Goal: Task Accomplishment & Management: Complete application form

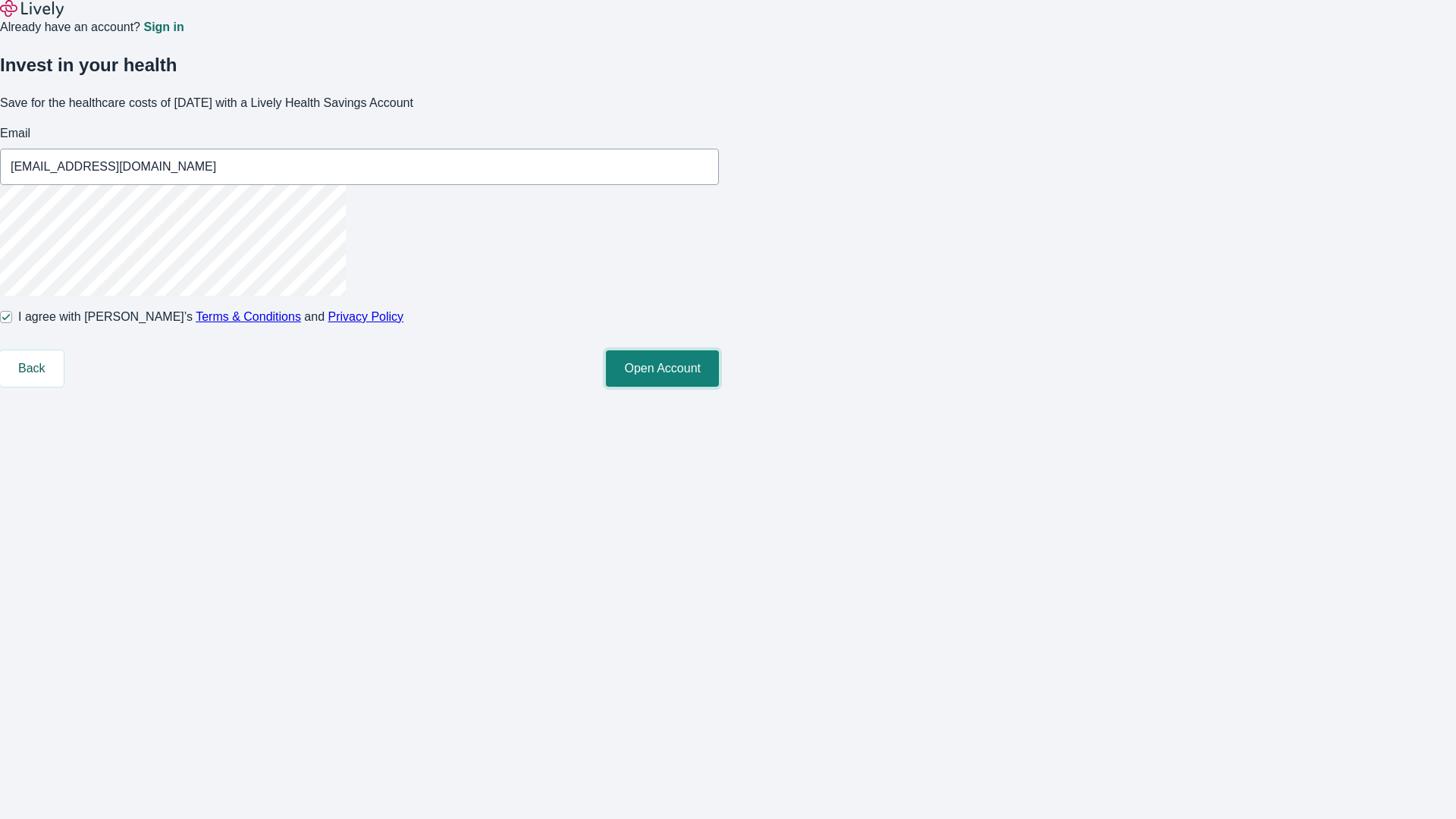
click at [719, 386] on button "Open Account" at bounding box center [662, 368] width 113 height 36
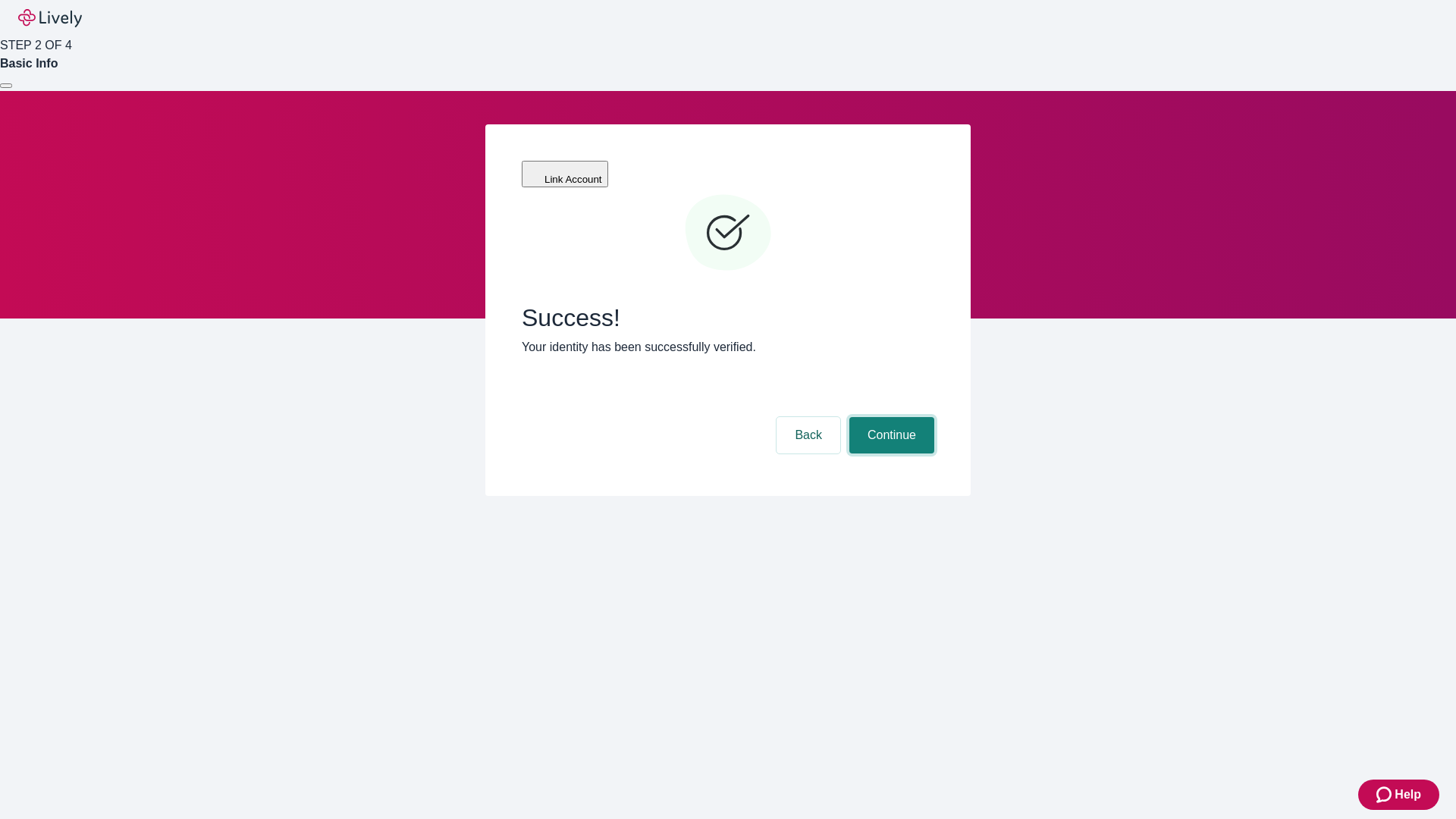
click at [890, 417] on button "Continue" at bounding box center [891, 435] width 85 height 36
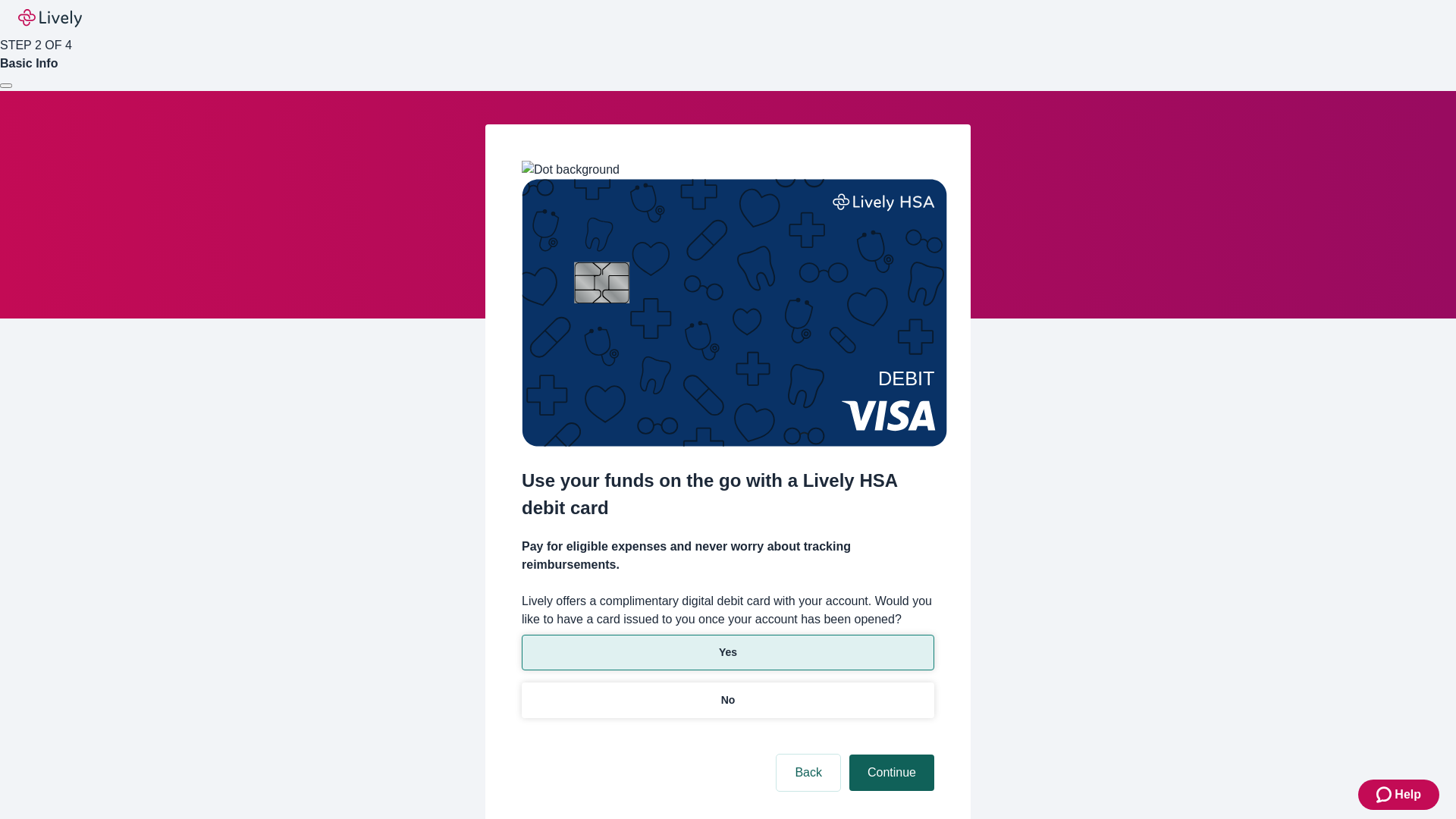
click at [727, 644] on p "Yes" at bounding box center [728, 652] width 19 height 16
click at [890, 754] on button "Continue" at bounding box center [891, 772] width 85 height 36
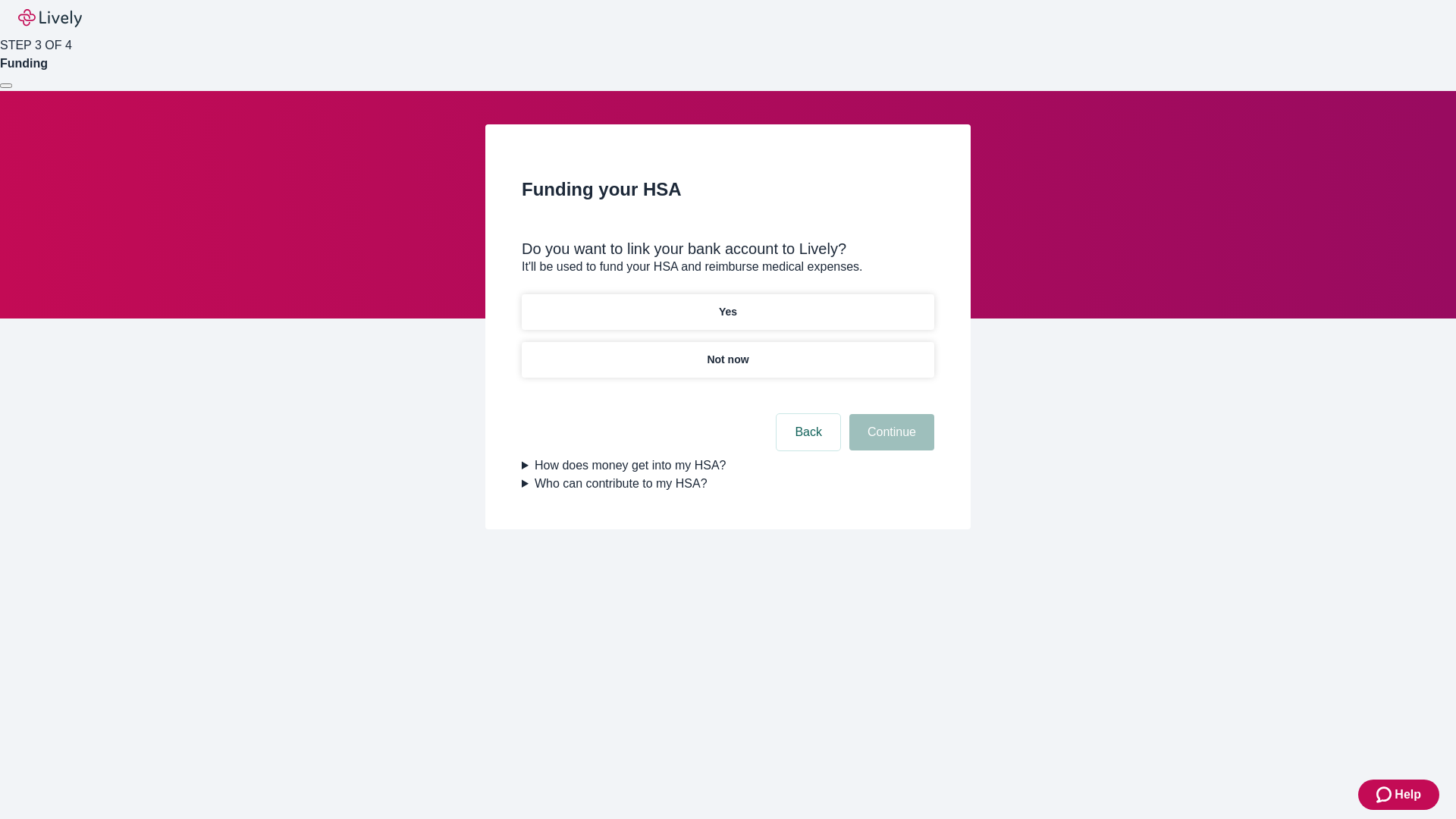
click at [727, 352] on p "Not now" at bounding box center [728, 360] width 42 height 16
click at [890, 441] on button "Continue" at bounding box center [891, 432] width 85 height 36
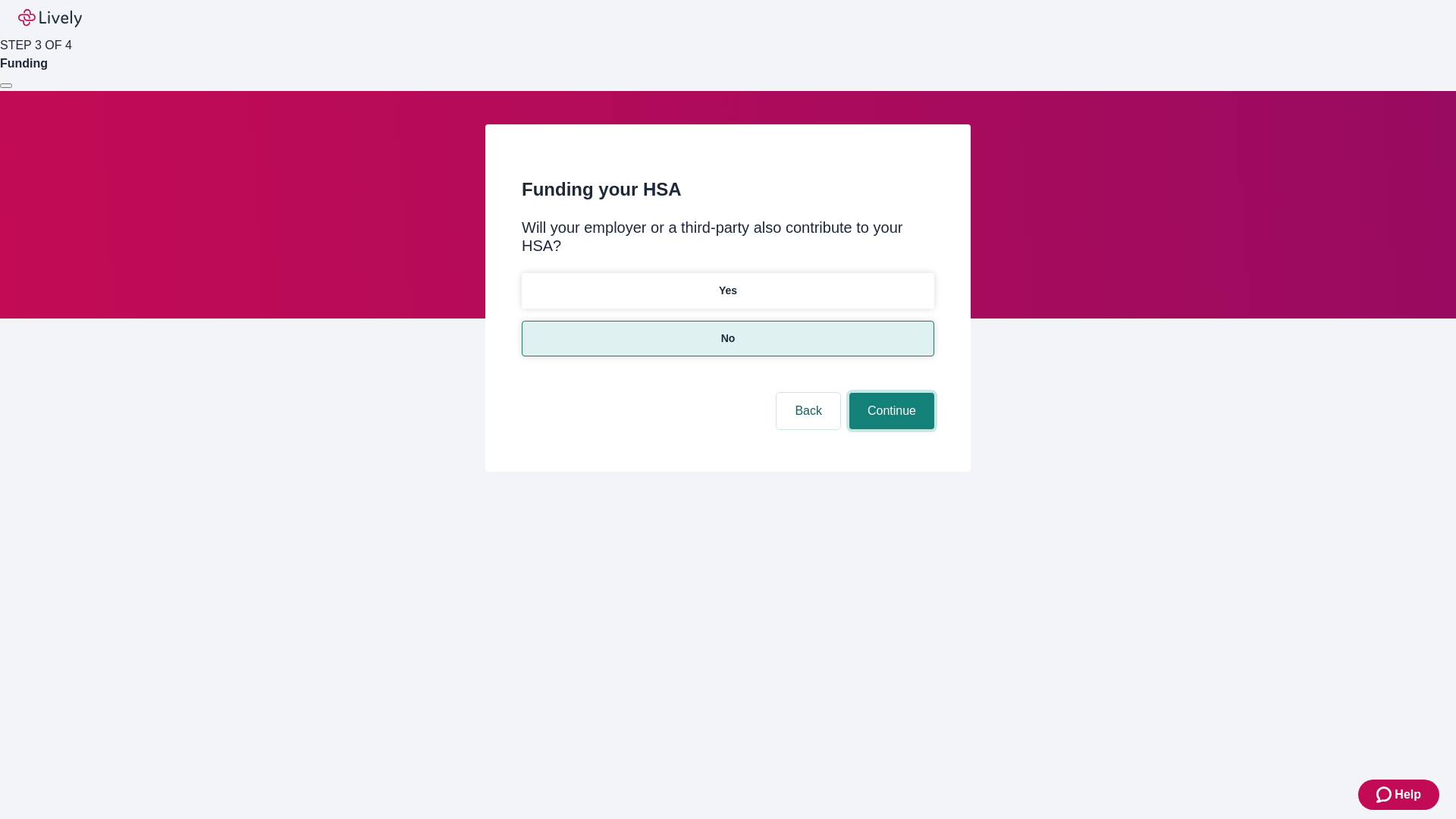
click at [890, 393] on button "Continue" at bounding box center [891, 411] width 85 height 36
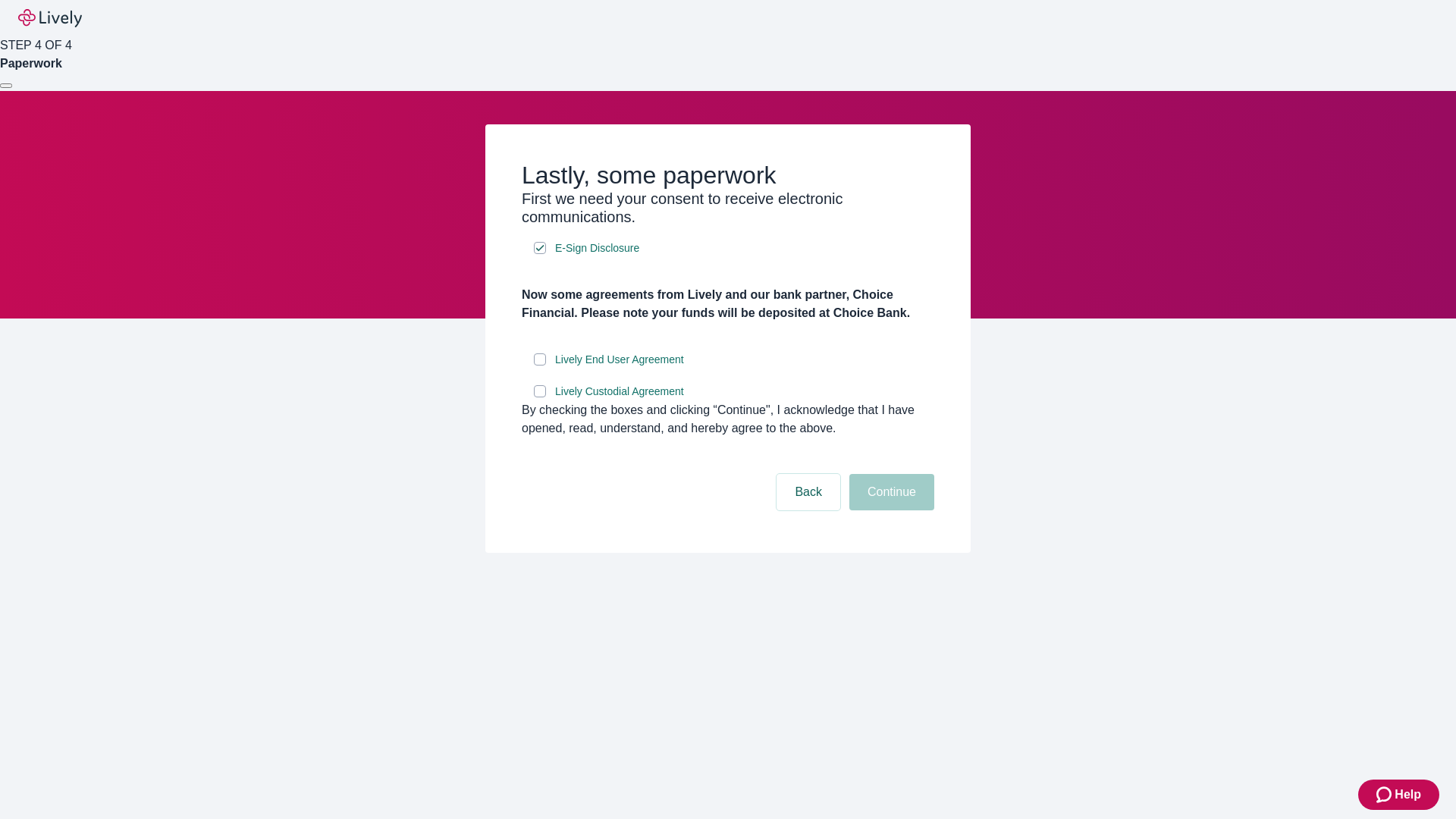
click at [540, 365] on input "Lively End User Agreement" at bounding box center [540, 359] width 12 height 12
checkbox input "true"
click at [540, 397] on input "Lively Custodial Agreement" at bounding box center [540, 391] width 12 height 12
checkbox input "true"
click at [890, 510] on button "Continue" at bounding box center [891, 492] width 85 height 36
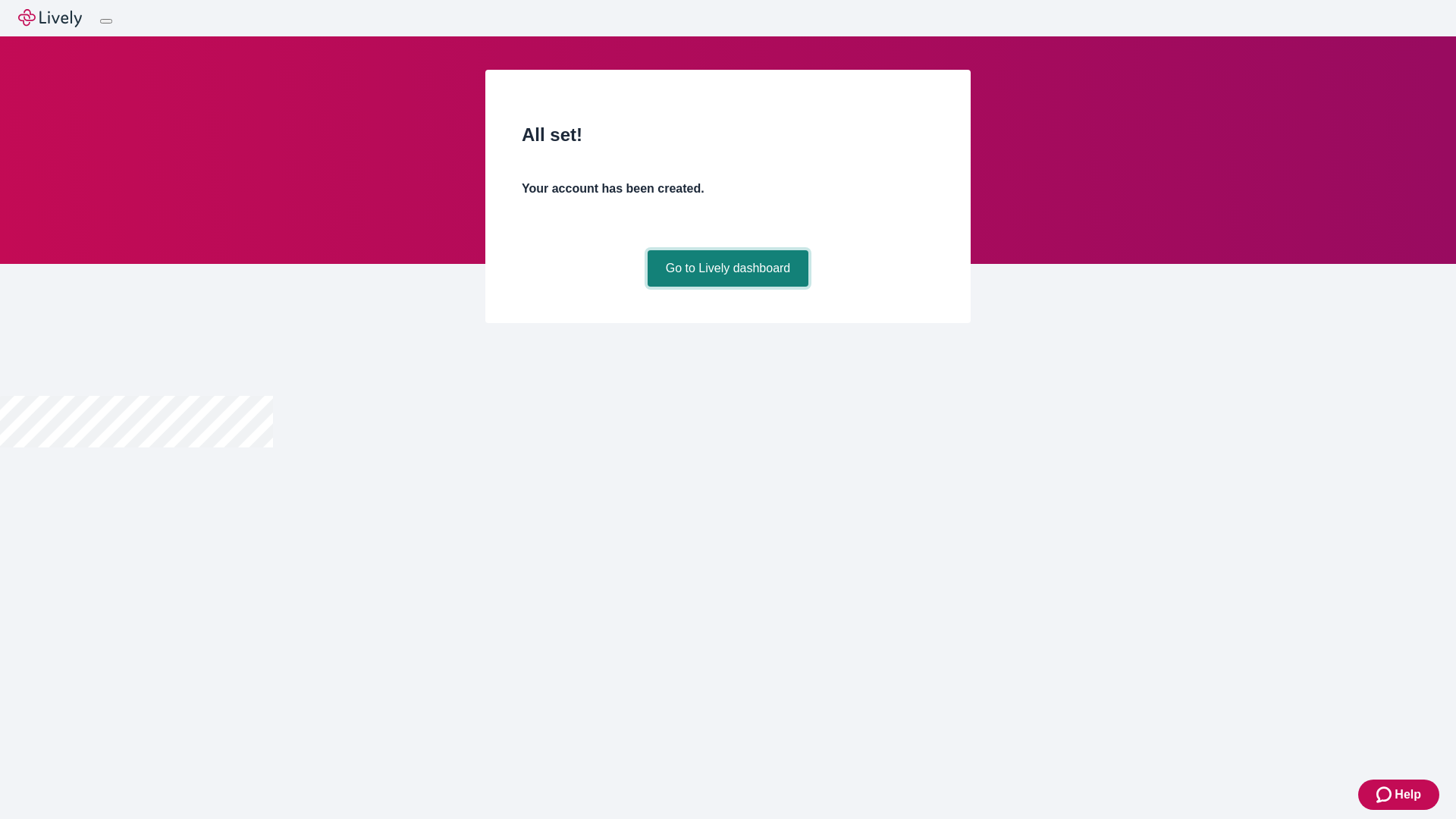
click at [727, 286] on link "Go to Lively dashboard" at bounding box center [729, 268] width 162 height 36
